Goal: Navigation & Orientation: Find specific page/section

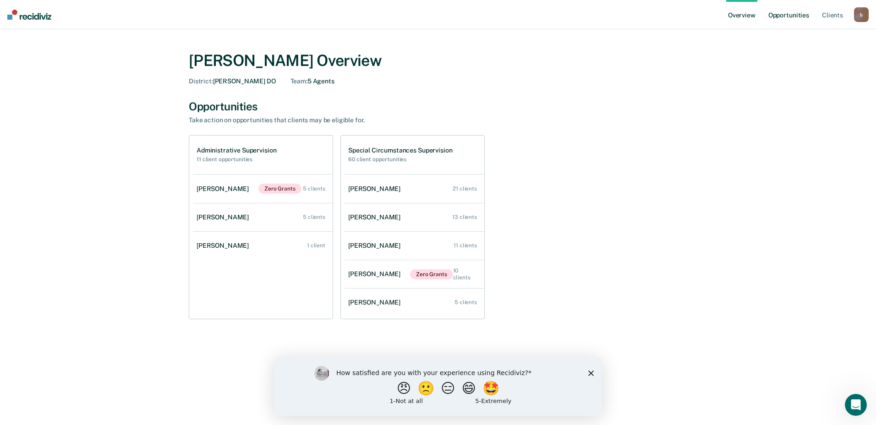
click at [794, 15] on link "Opportunities" at bounding box center [789, 14] width 44 height 29
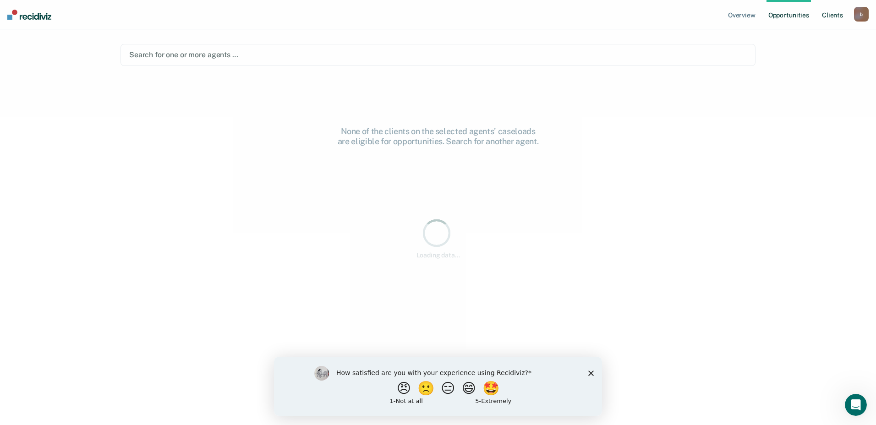
click at [825, 16] on link "Client s" at bounding box center [832, 14] width 25 height 29
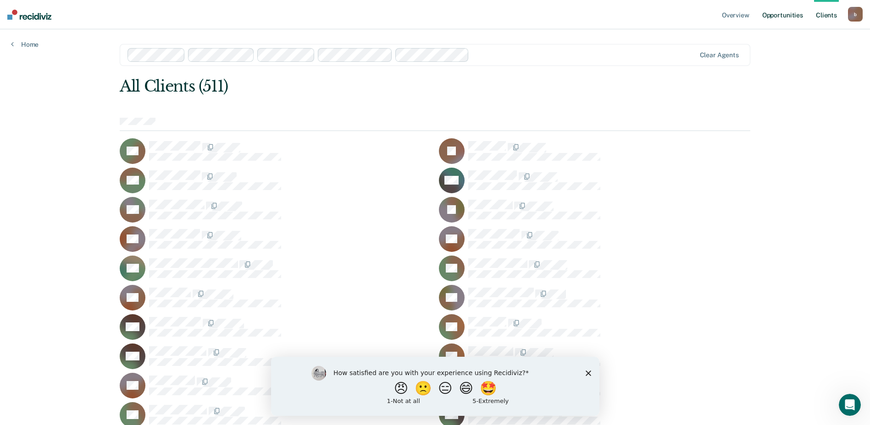
click at [771, 18] on link "Opportunities" at bounding box center [782, 14] width 44 height 29
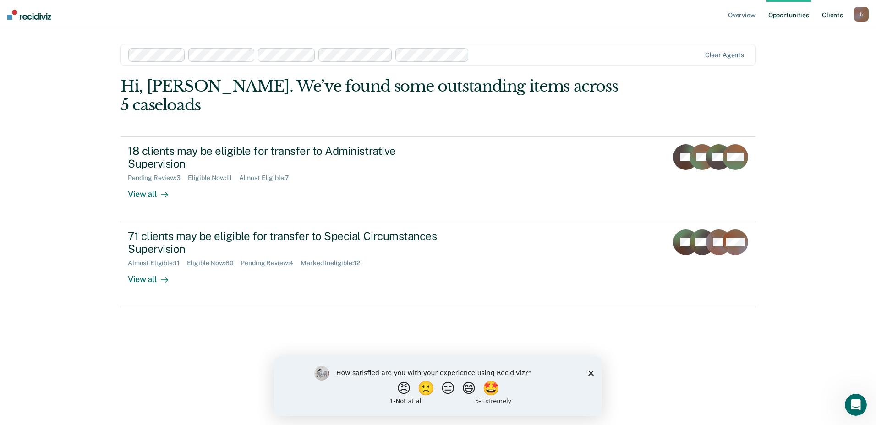
click at [838, 18] on link "Client s" at bounding box center [832, 14] width 25 height 29
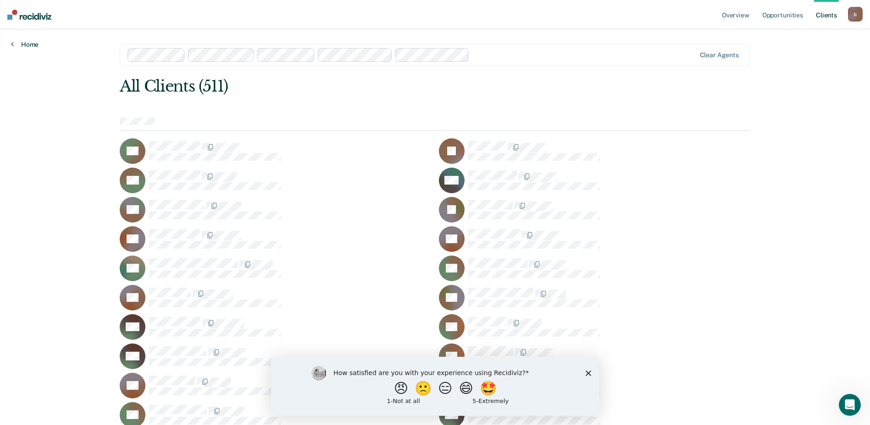
click at [33, 44] on link "Home" at bounding box center [25, 44] width 28 height 8
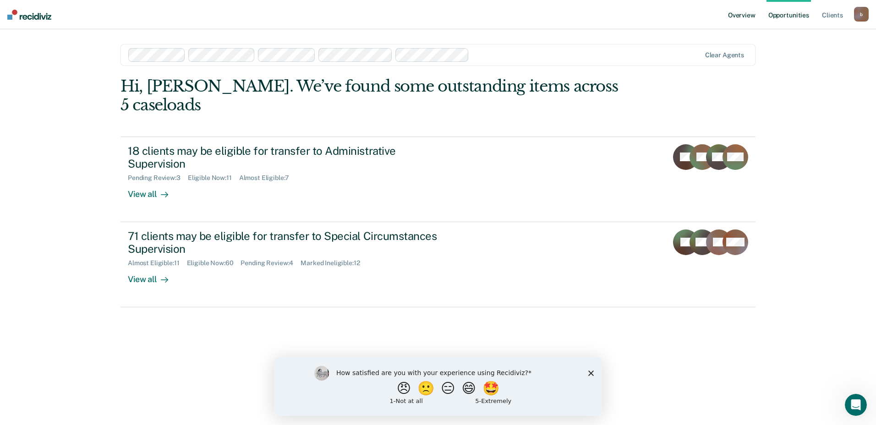
click at [737, 17] on link "Overview" at bounding box center [742, 14] width 31 height 29
